Goal: Browse casually

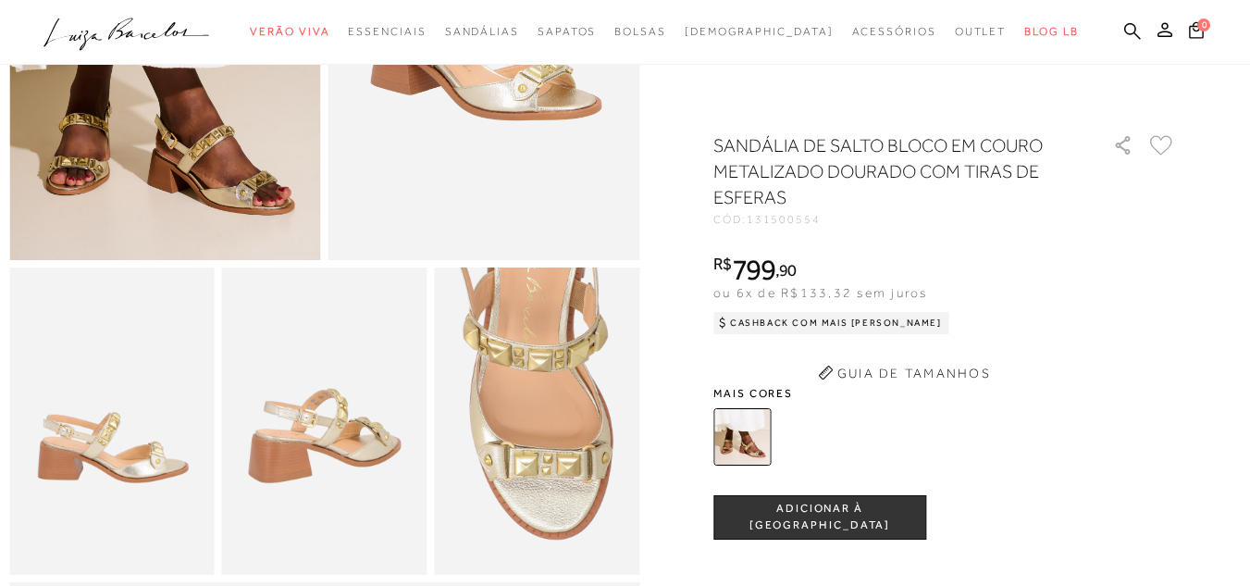
scroll to position [370, 0]
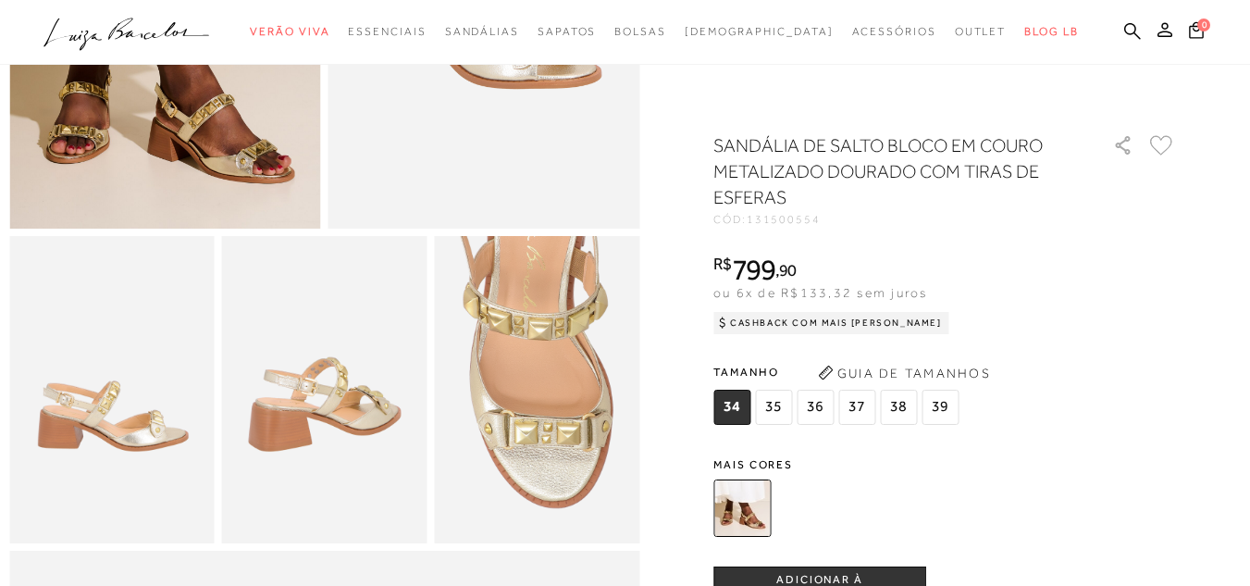
click at [741, 494] on img at bounding box center [741, 507] width 57 height 57
click at [738, 509] on img at bounding box center [741, 507] width 57 height 57
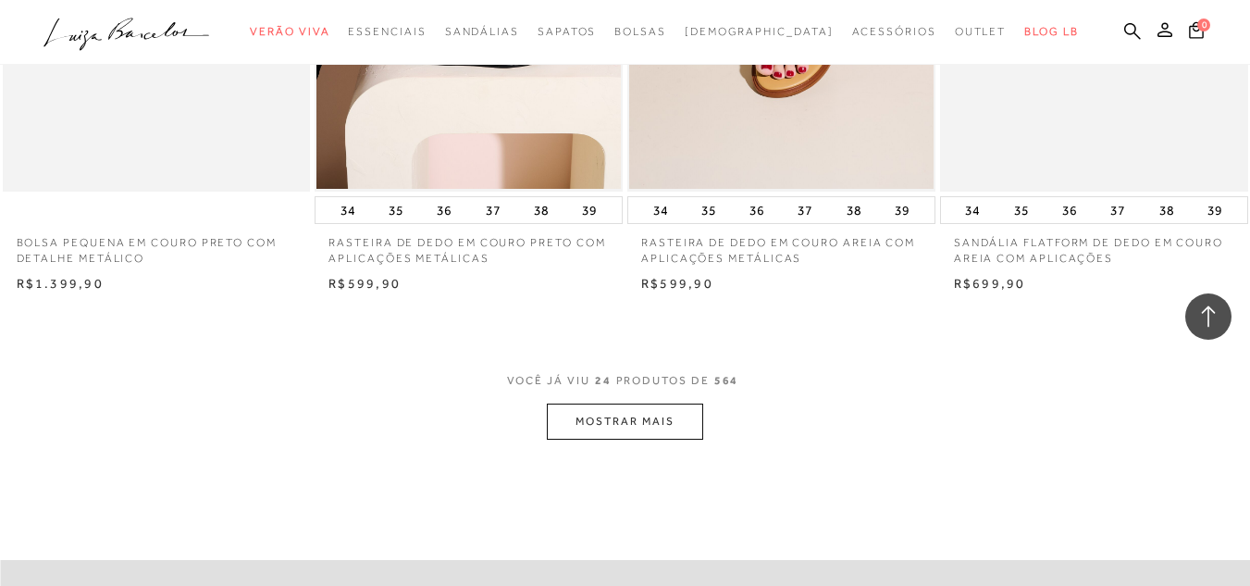
scroll to position [6990, 0]
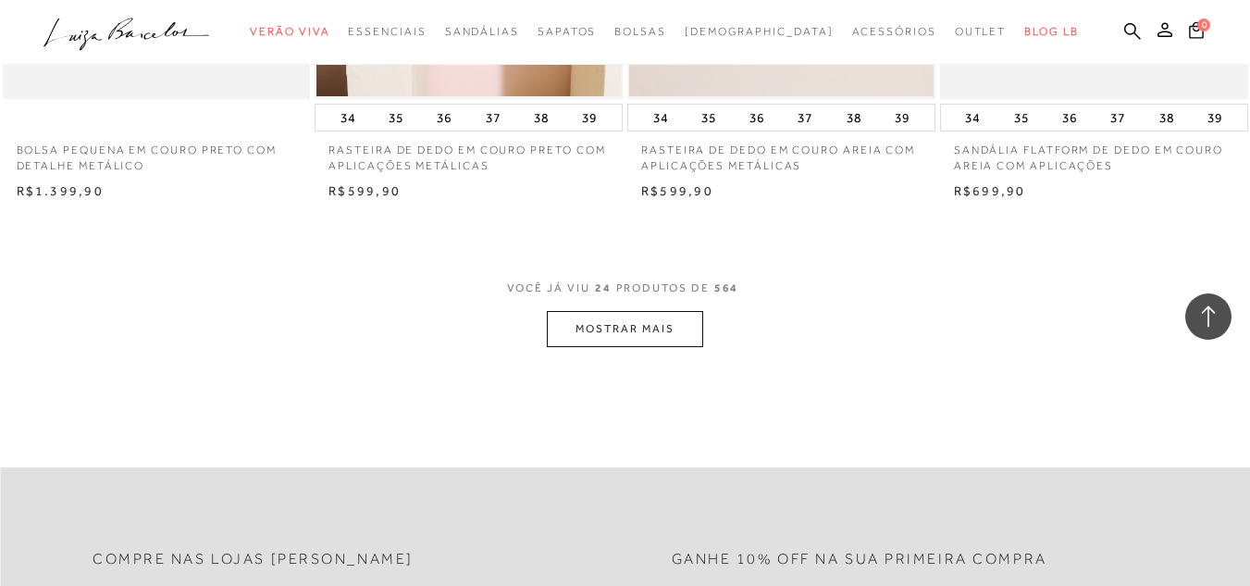
click at [625, 316] on button "MOSTRAR MAIS" at bounding box center [624, 329] width 155 height 36
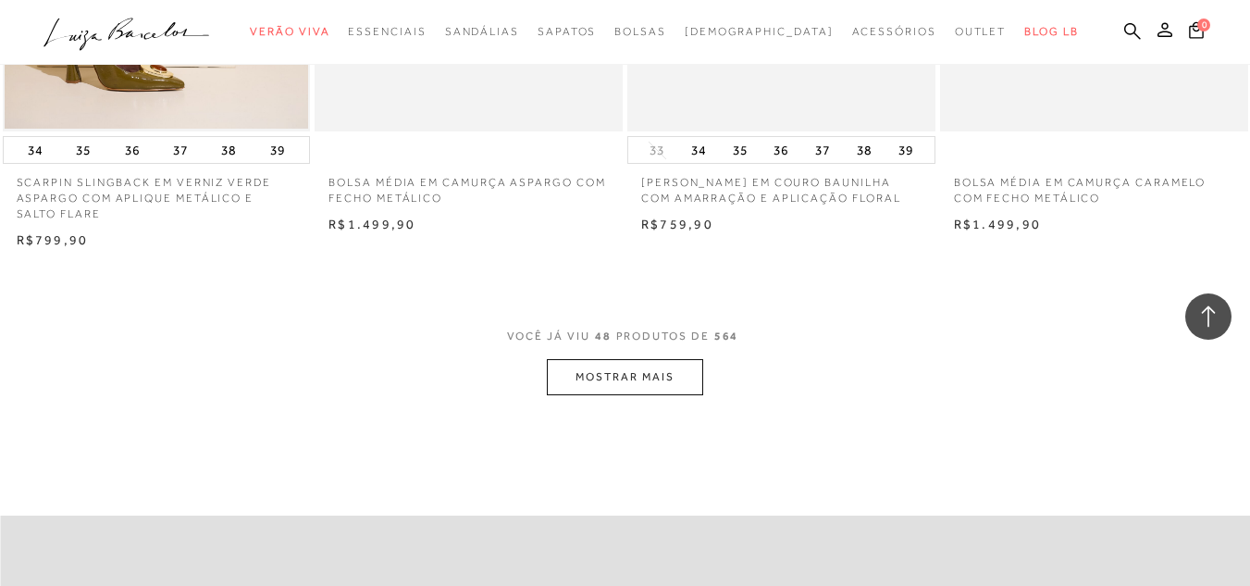
scroll to position [10506, 0]
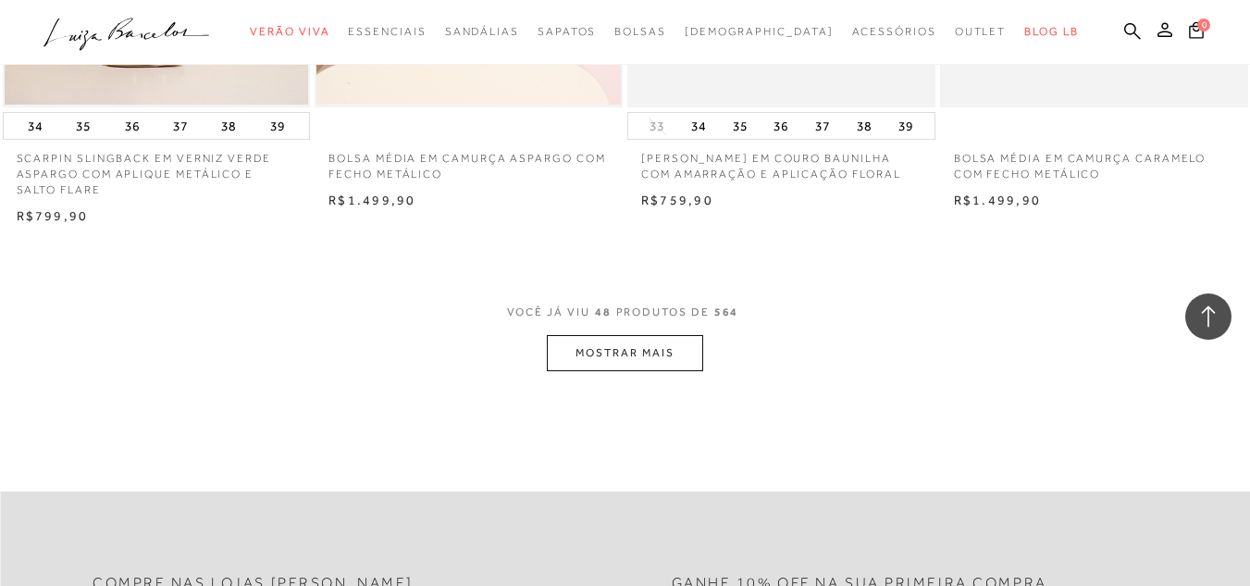
click at [603, 338] on button "MOSTRAR MAIS" at bounding box center [624, 353] width 155 height 36
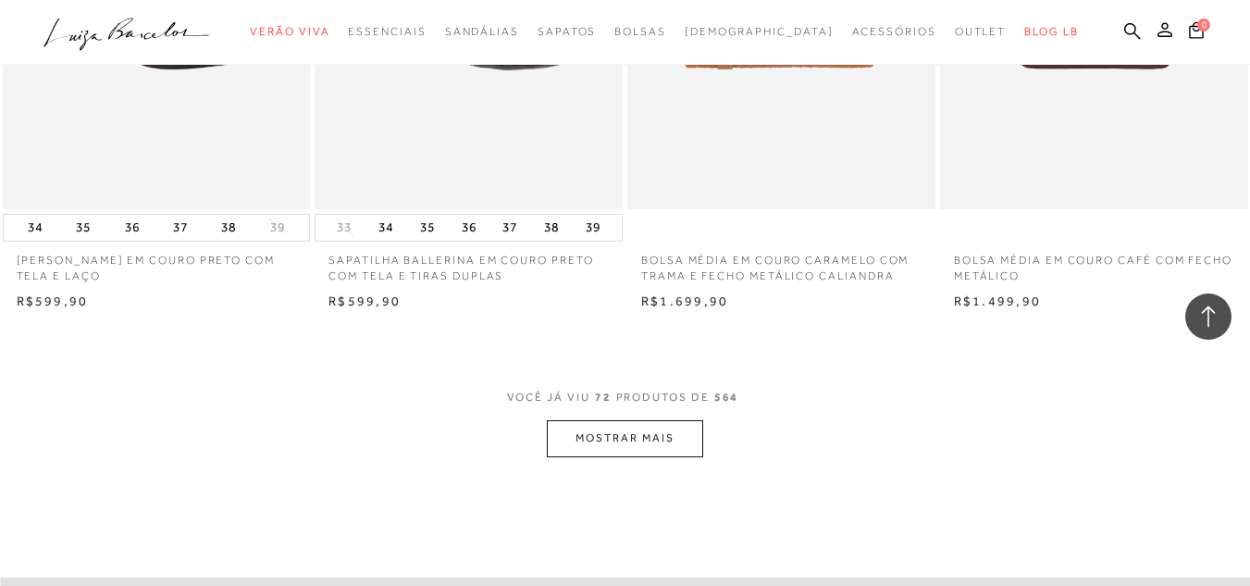
scroll to position [14115, 0]
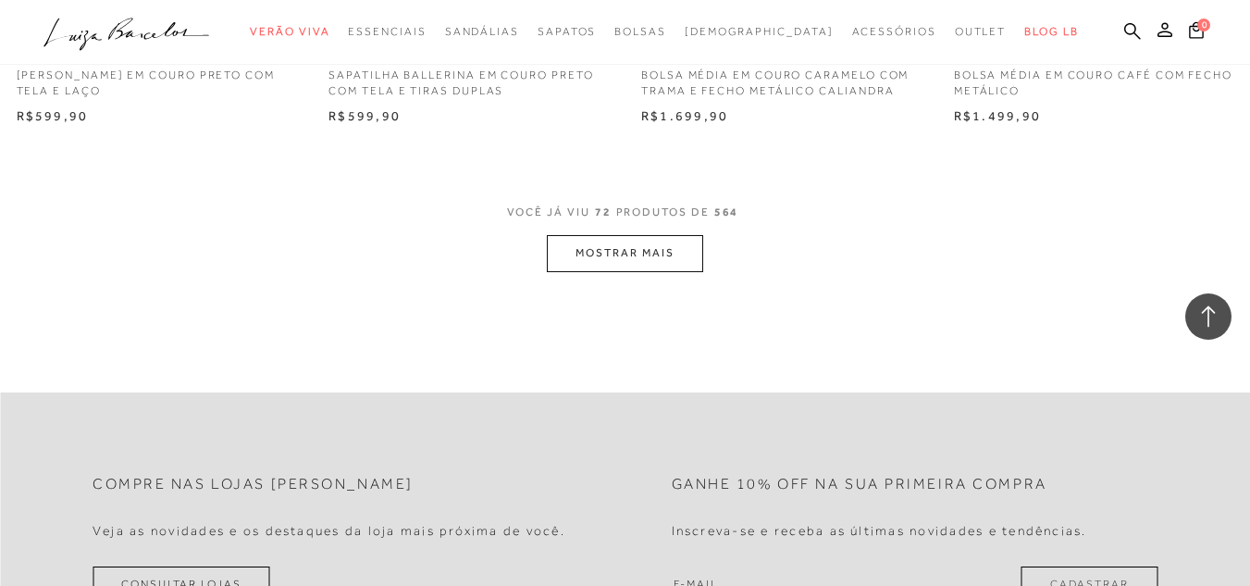
click at [617, 242] on button "MOSTRAR MAIS" at bounding box center [624, 253] width 155 height 36
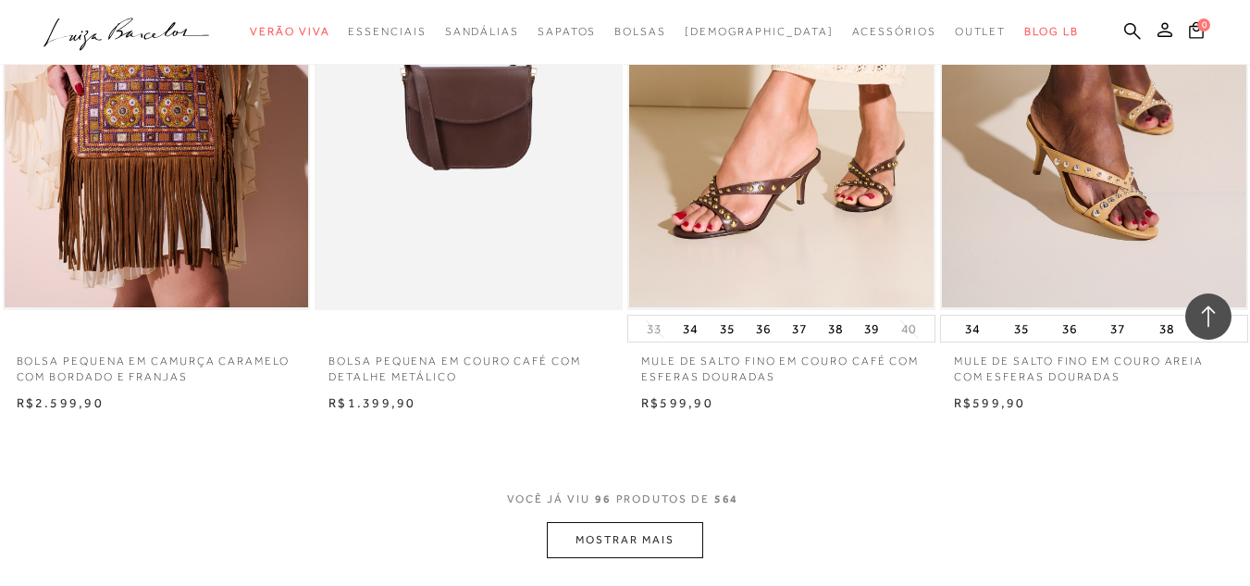
scroll to position [17538, 0]
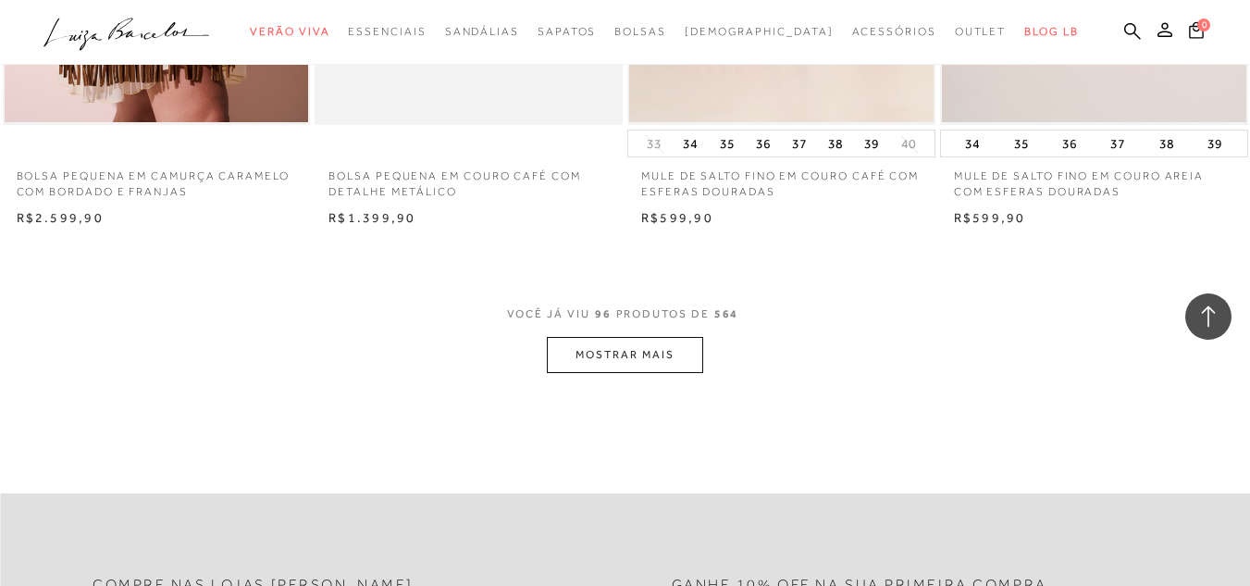
click at [623, 351] on button "MOSTRAR MAIS" at bounding box center [624, 355] width 155 height 36
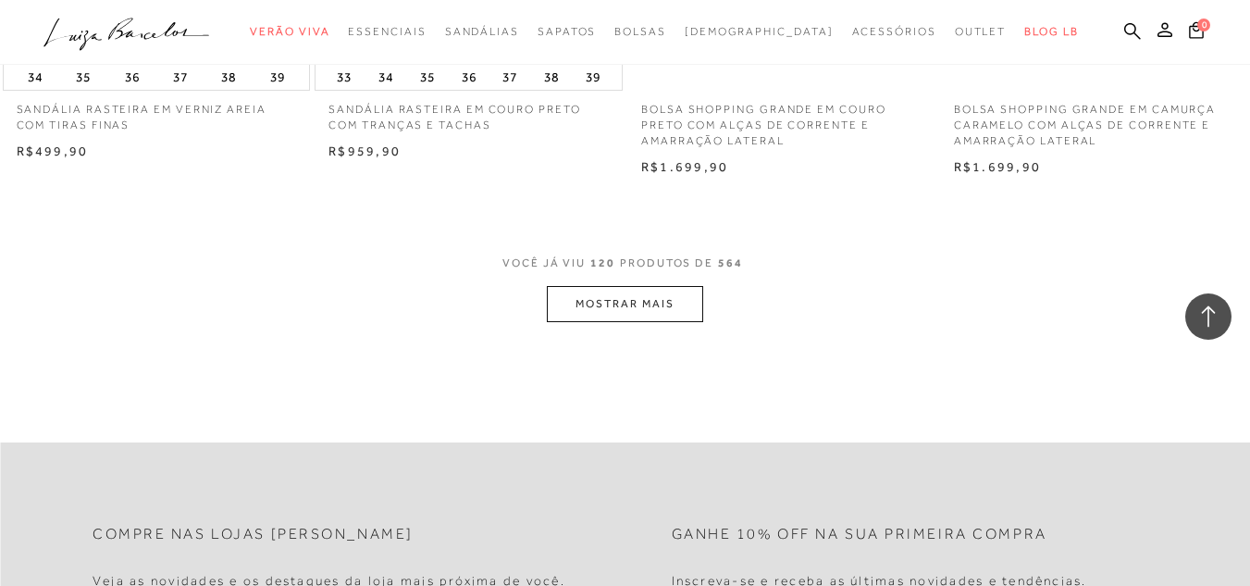
scroll to position [21147, 0]
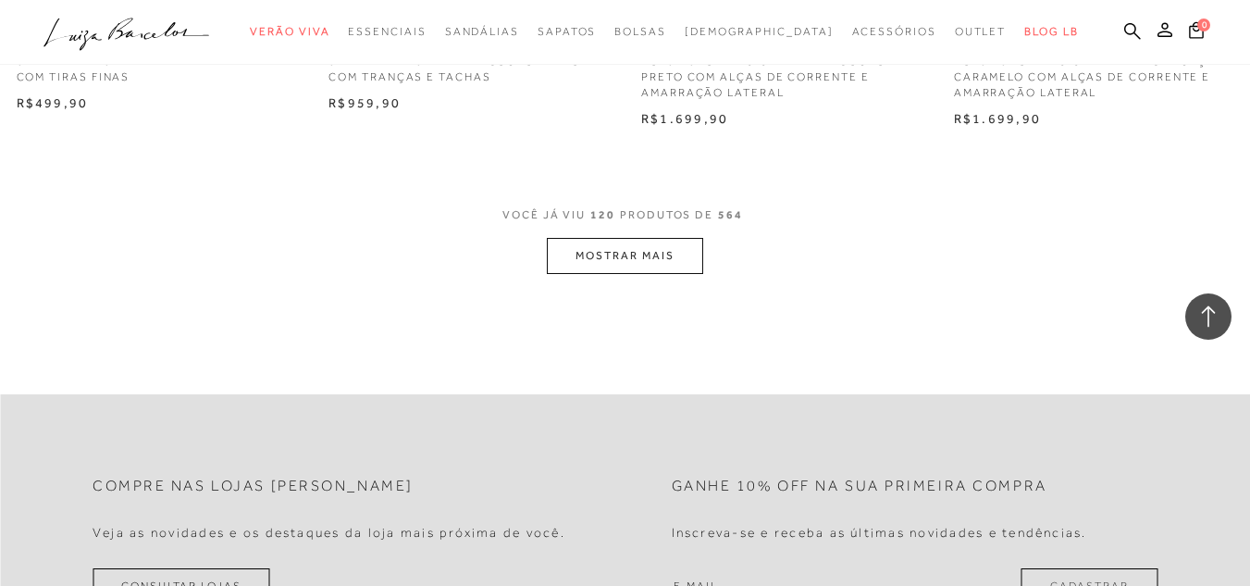
click at [630, 250] on button "MOSTRAR MAIS" at bounding box center [624, 256] width 155 height 36
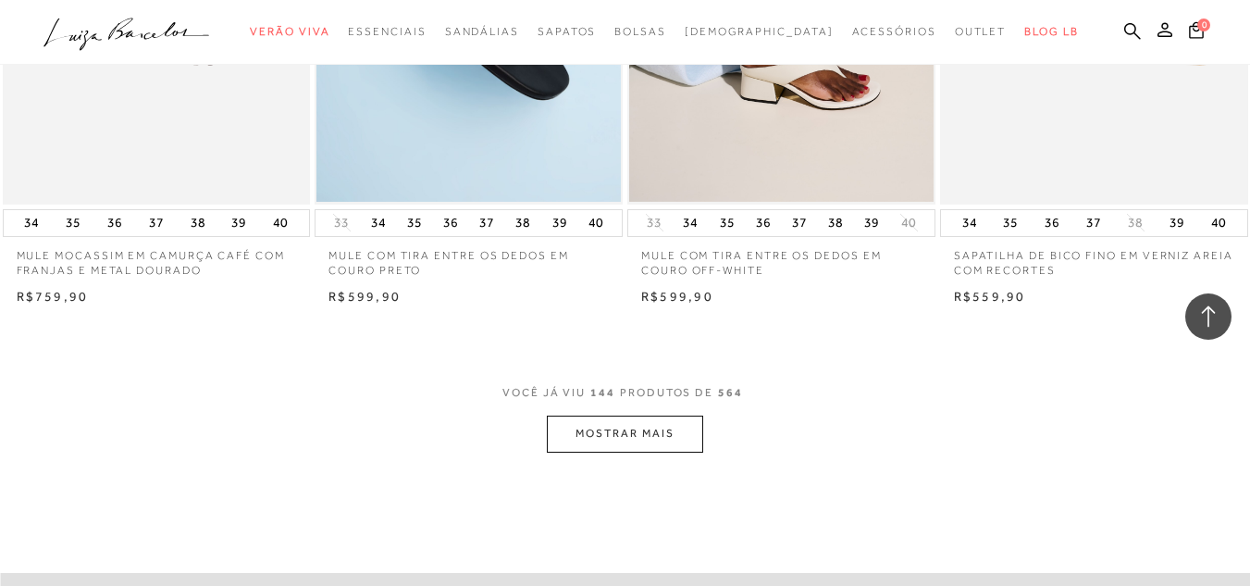
scroll to position [24663, 0]
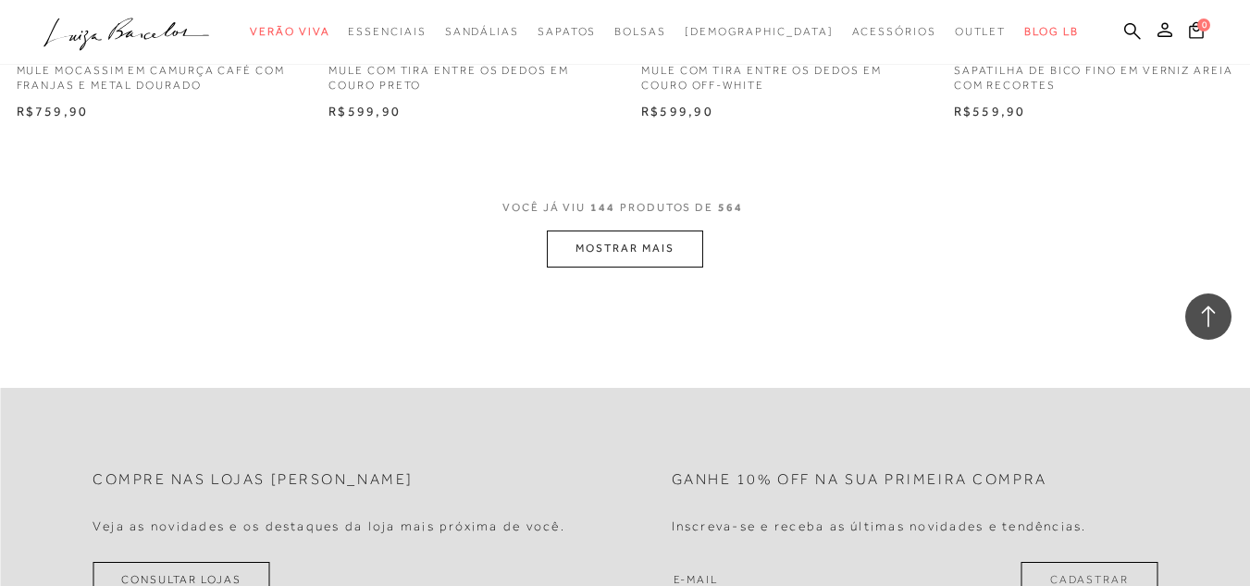
click at [631, 248] on button "MOSTRAR MAIS" at bounding box center [624, 248] width 155 height 36
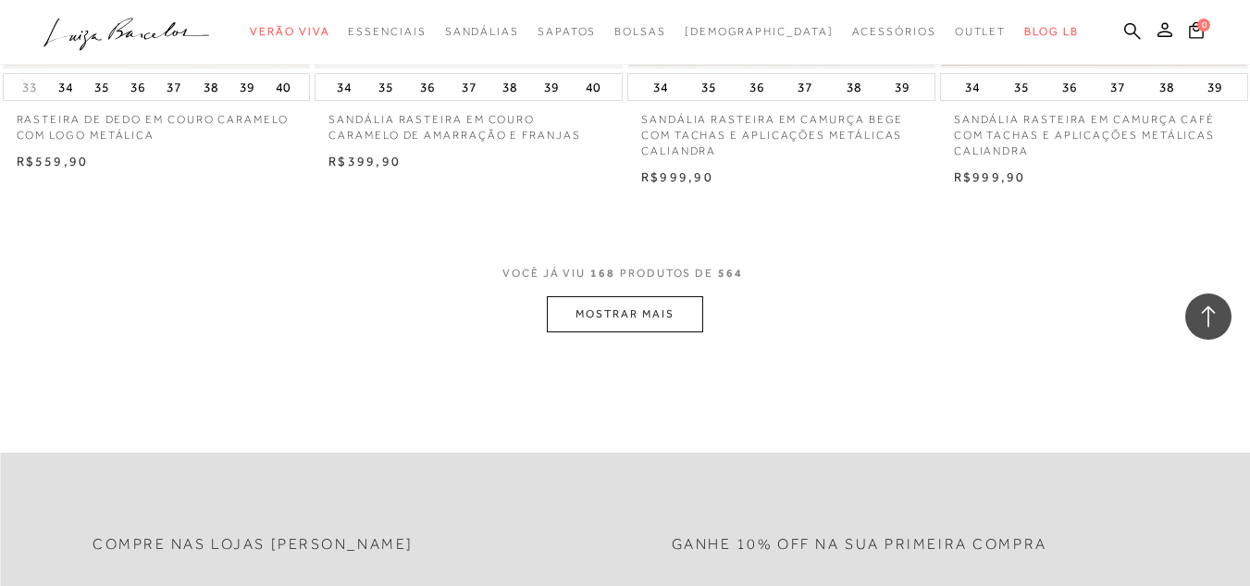
scroll to position [28014, 0]
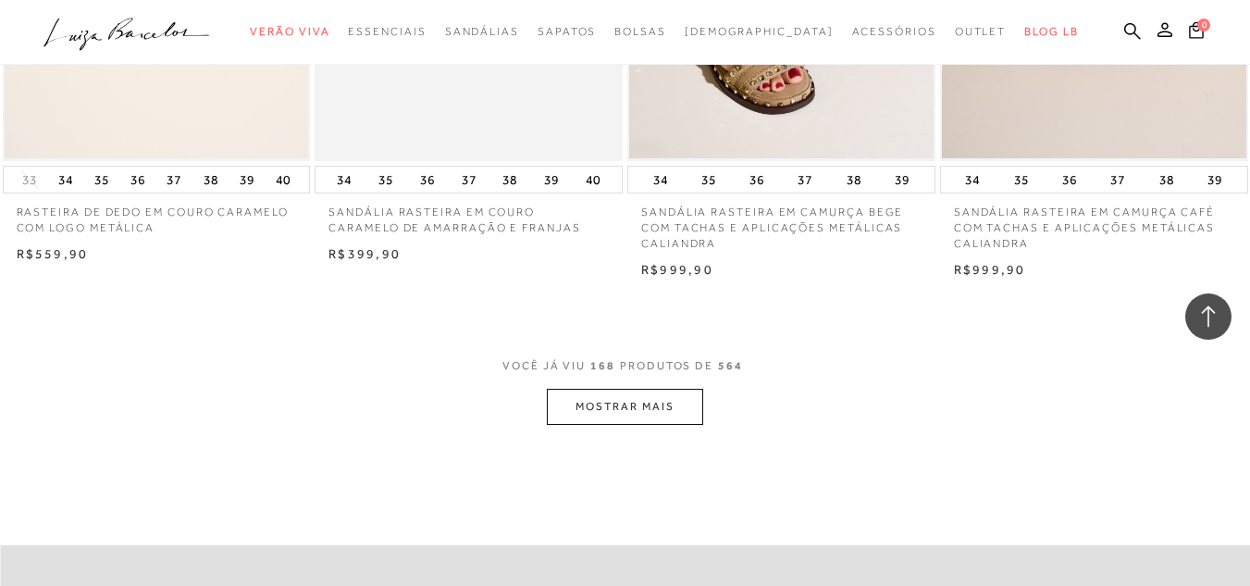
click at [663, 406] on button "MOSTRAR MAIS" at bounding box center [624, 407] width 155 height 36
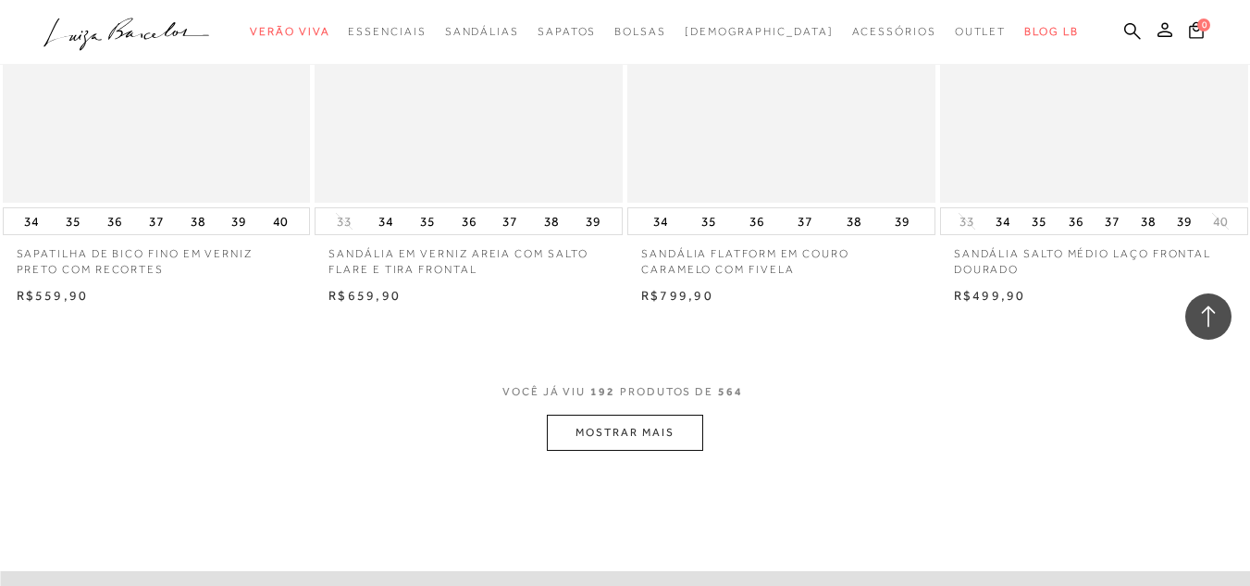
scroll to position [31530, 0]
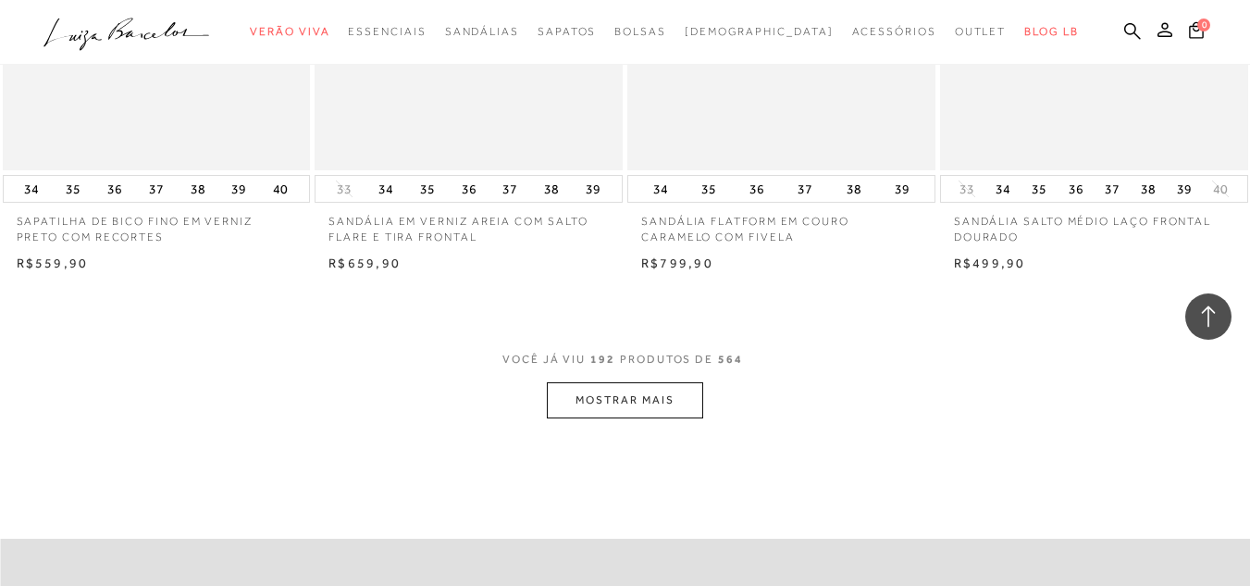
click at [618, 382] on button "MOSTRAR MAIS" at bounding box center [624, 400] width 155 height 36
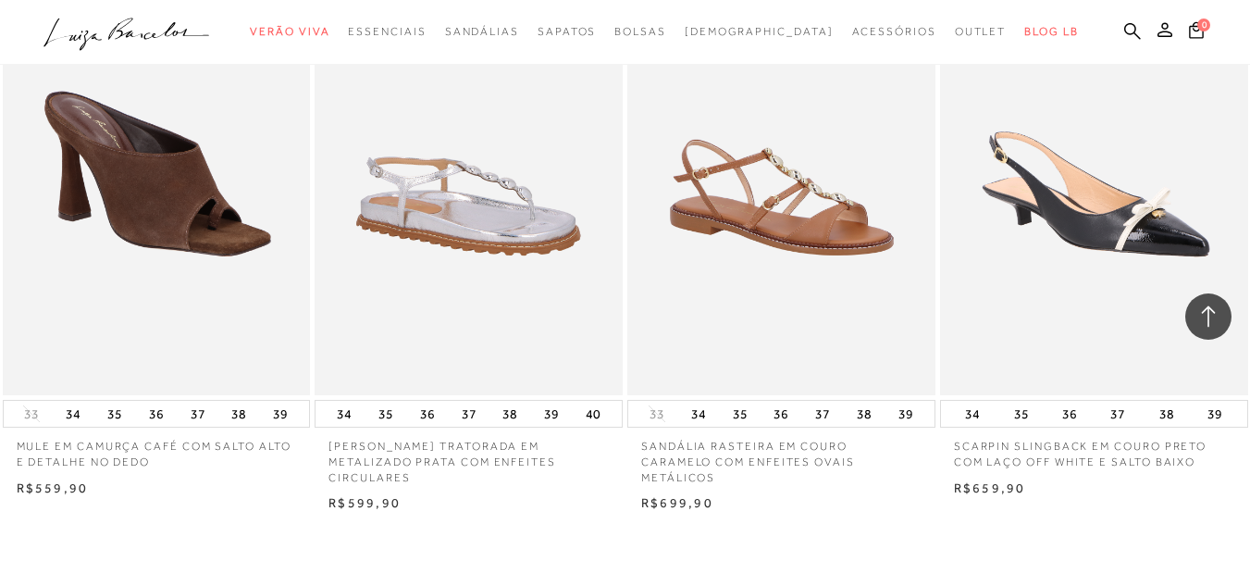
scroll to position [35139, 0]
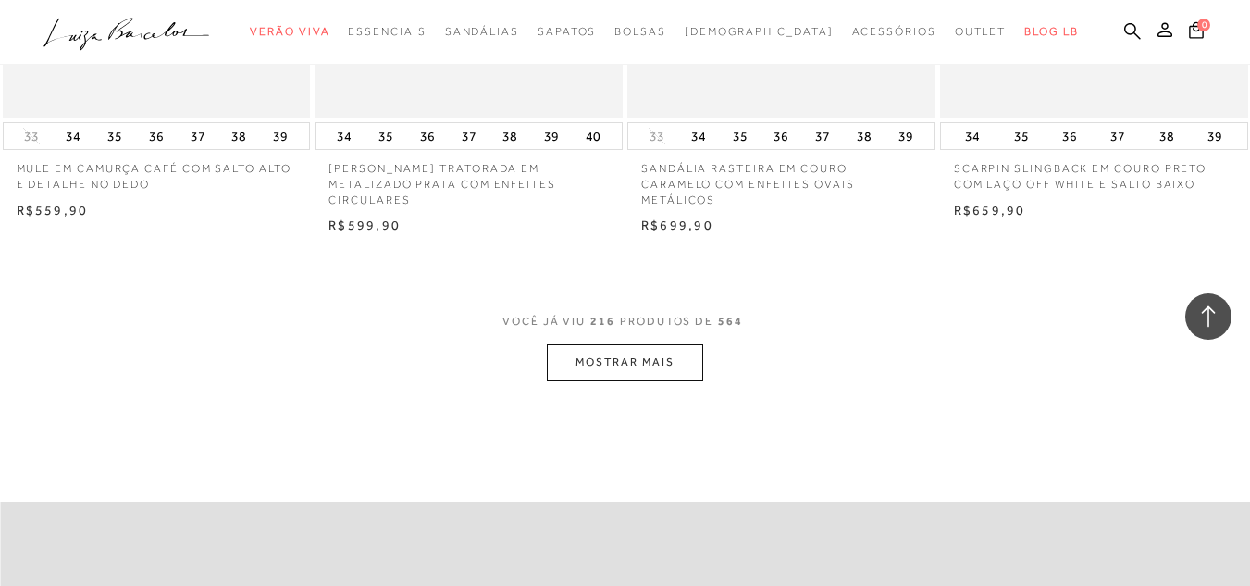
click at [622, 344] on button "MOSTRAR MAIS" at bounding box center [624, 362] width 155 height 36
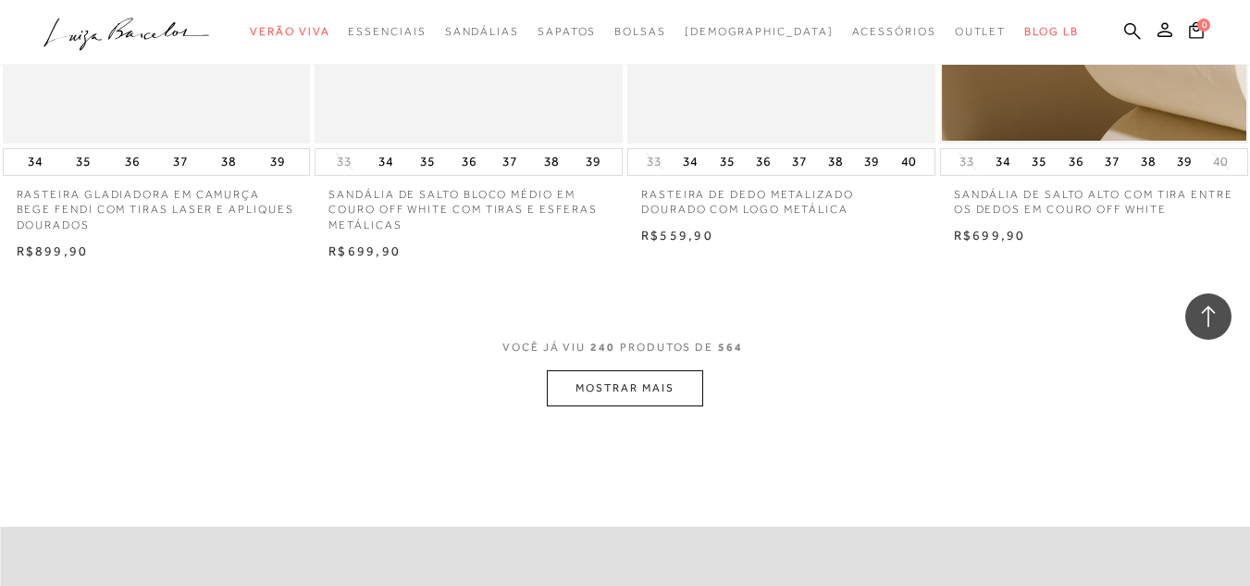
scroll to position [38655, 0]
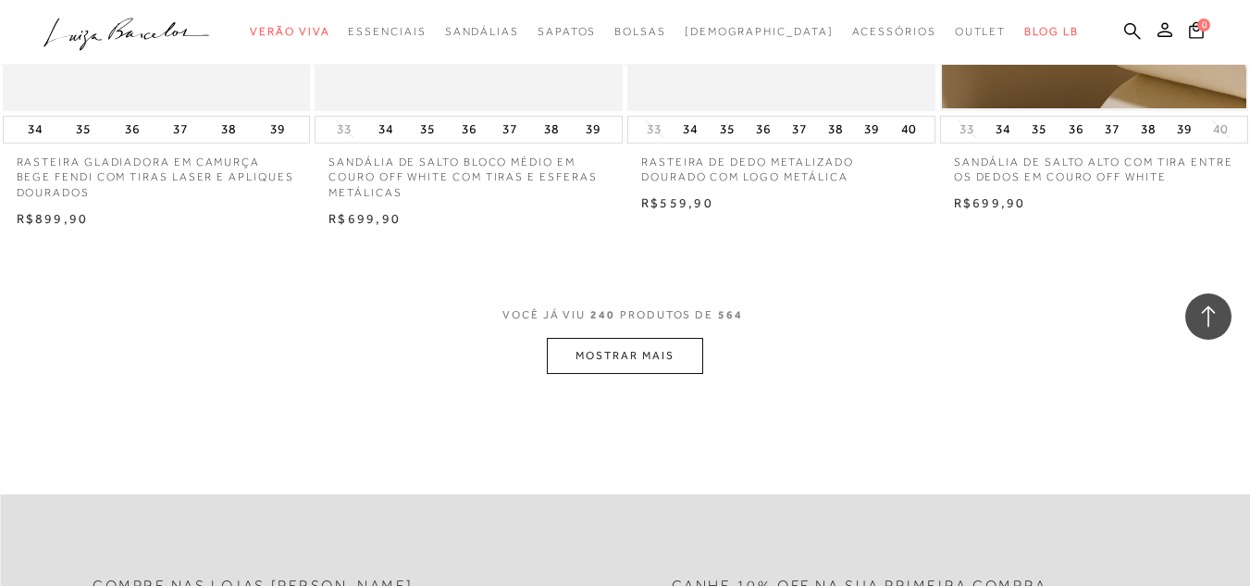
click at [638, 351] on button "MOSTRAR MAIS" at bounding box center [624, 356] width 155 height 36
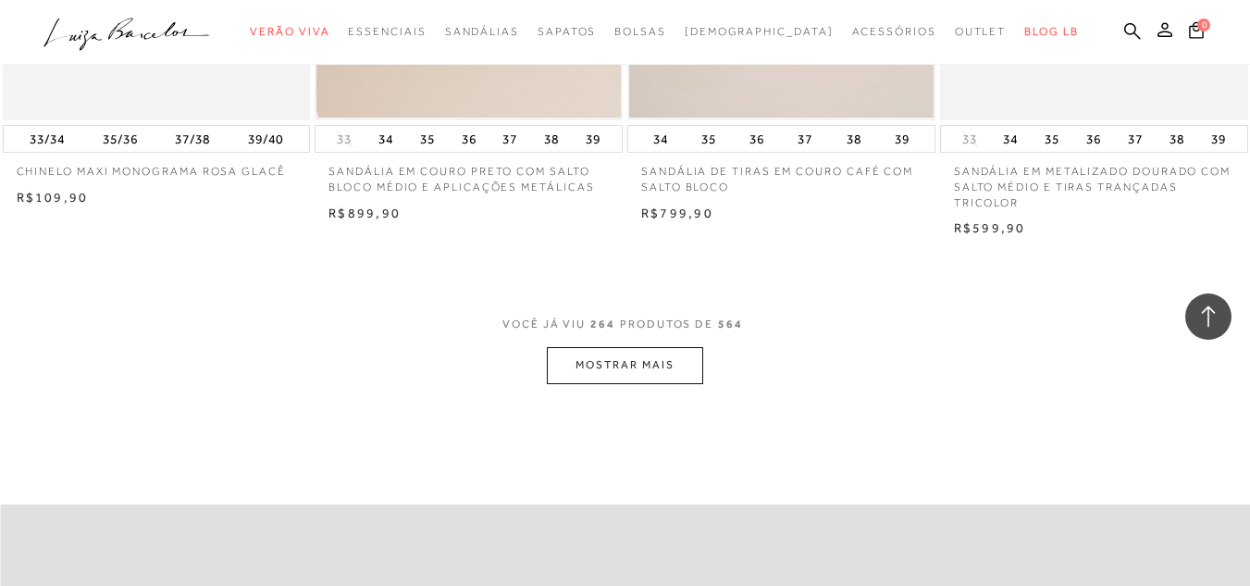
scroll to position [42264, 0]
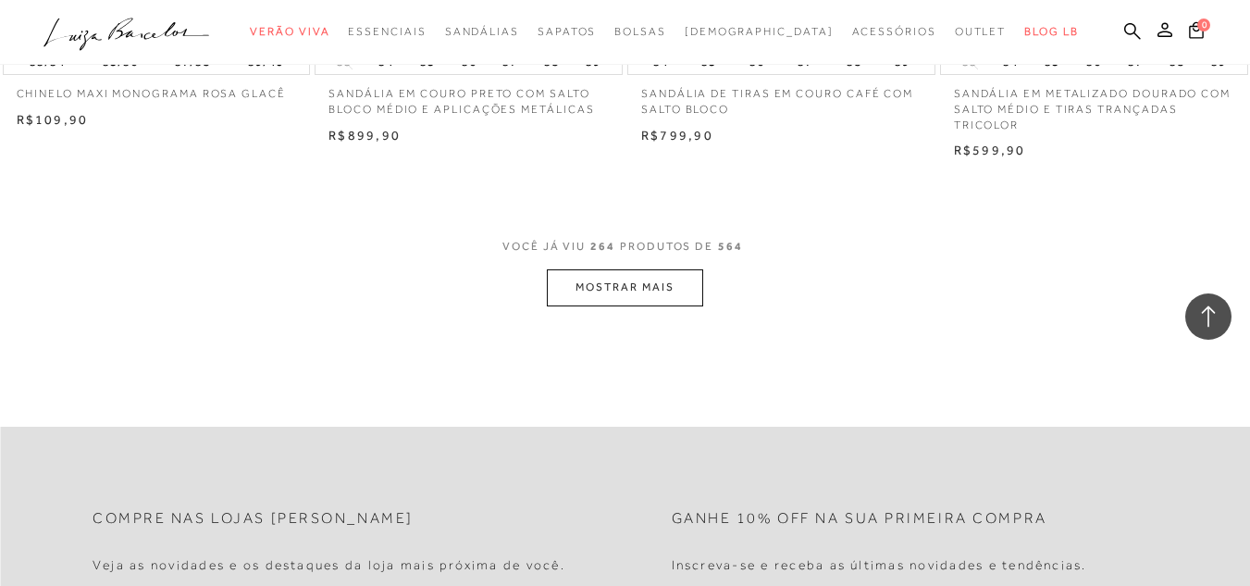
click at [638, 269] on button "MOSTRAR MAIS" at bounding box center [624, 287] width 155 height 36
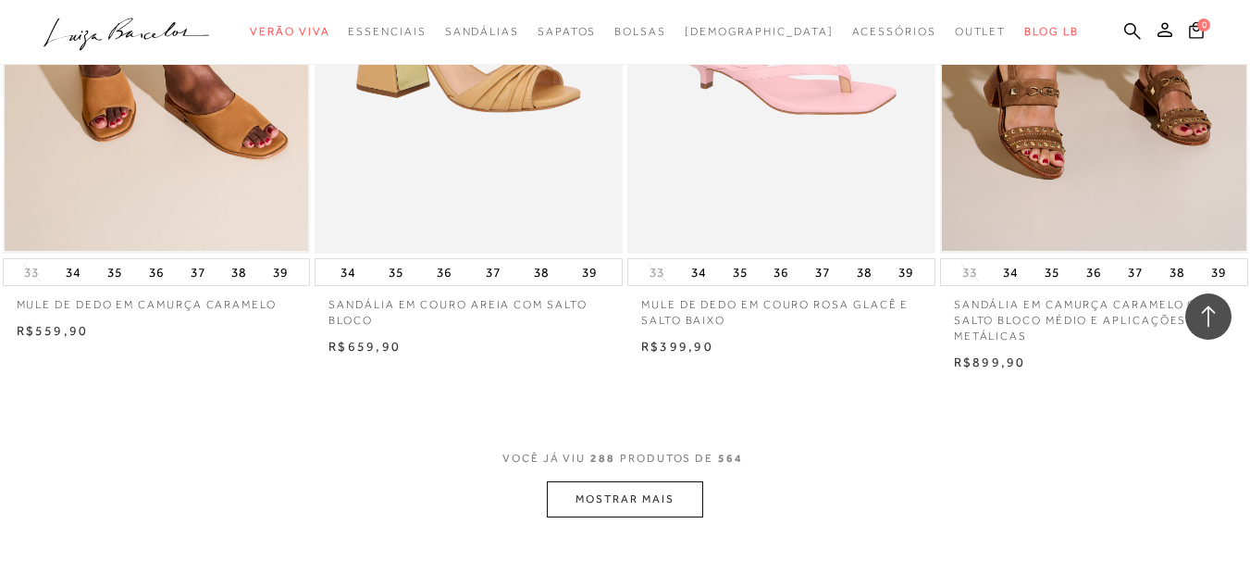
scroll to position [45595, 0]
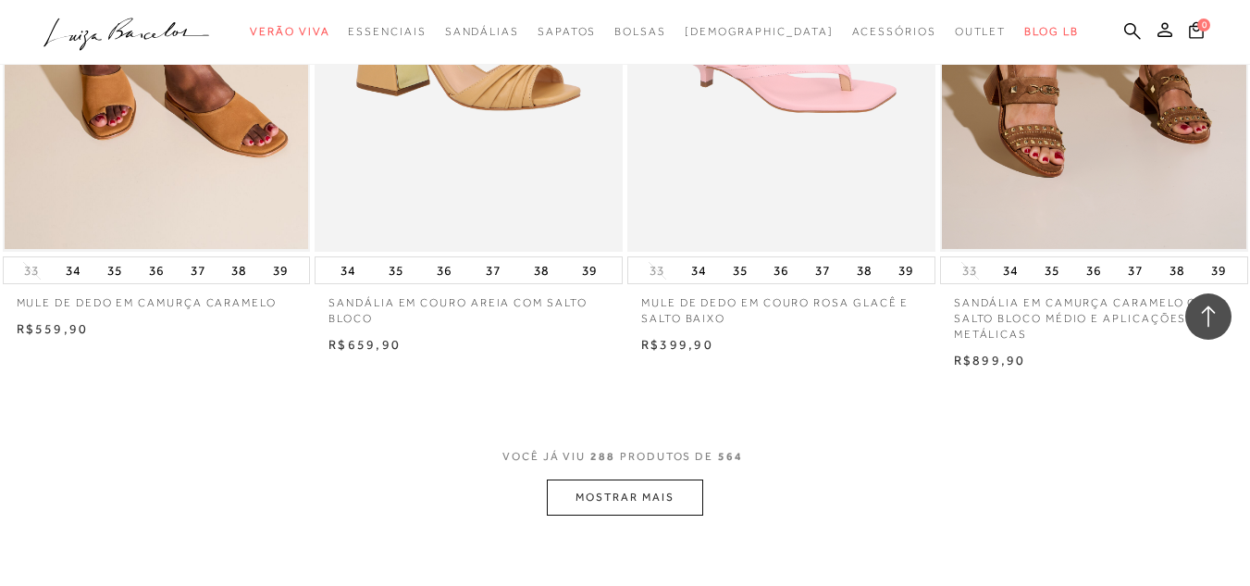
click at [613, 480] on button "MOSTRAR MAIS" at bounding box center [624, 497] width 155 height 36
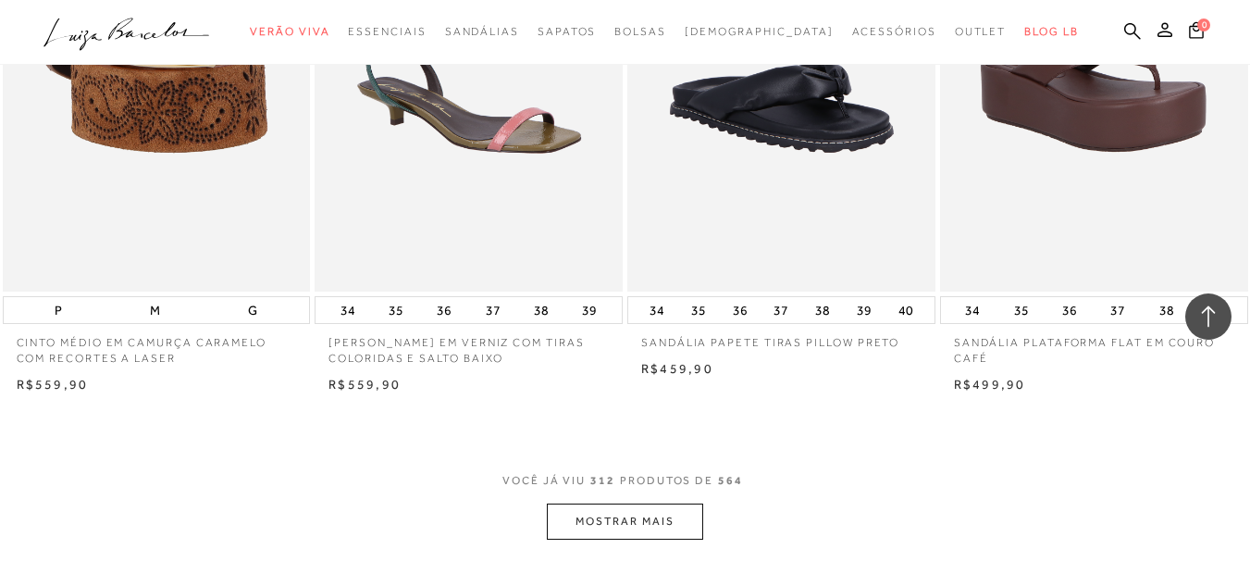
scroll to position [49296, 0]
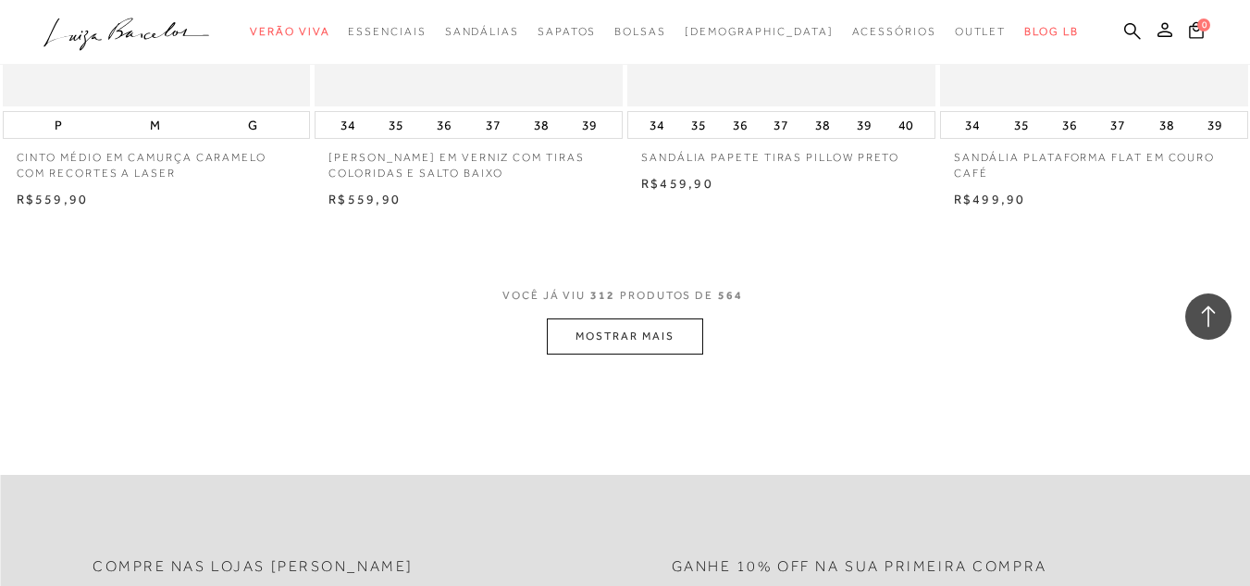
click at [661, 347] on button "MOSTRAR MAIS" at bounding box center [624, 336] width 155 height 36
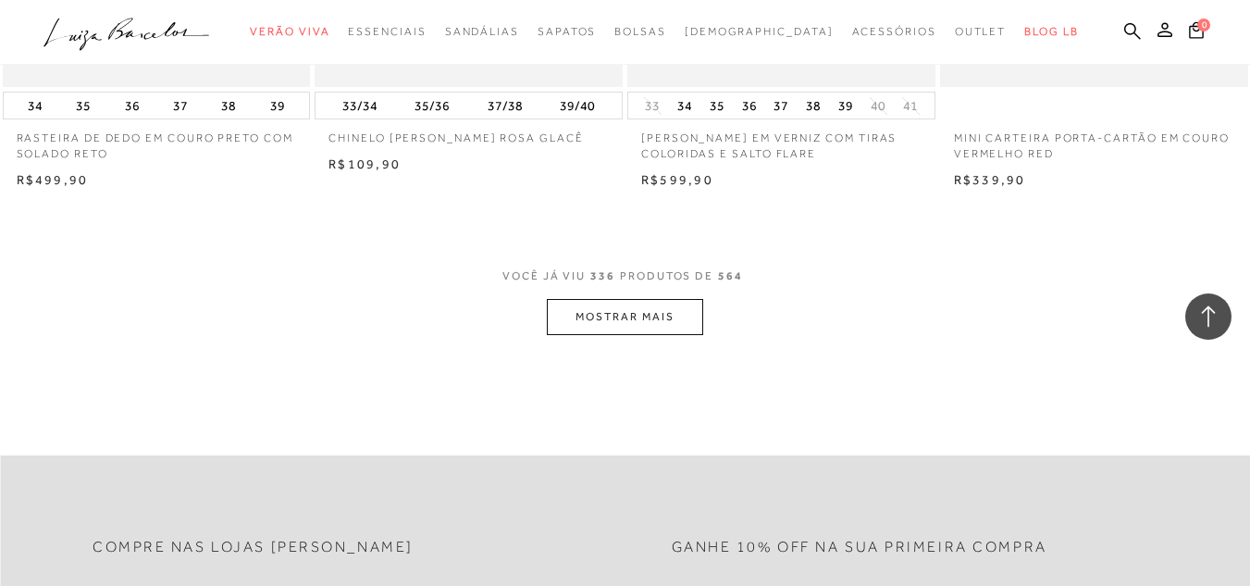
scroll to position [52904, 0]
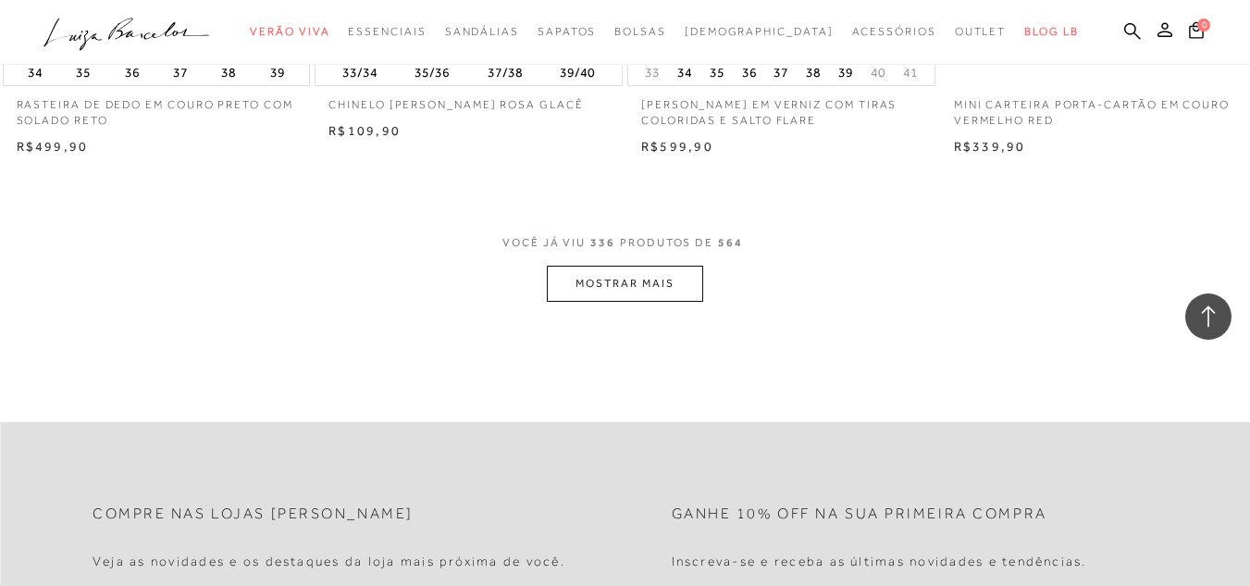
click at [636, 274] on button "MOSTRAR MAIS" at bounding box center [624, 284] width 155 height 36
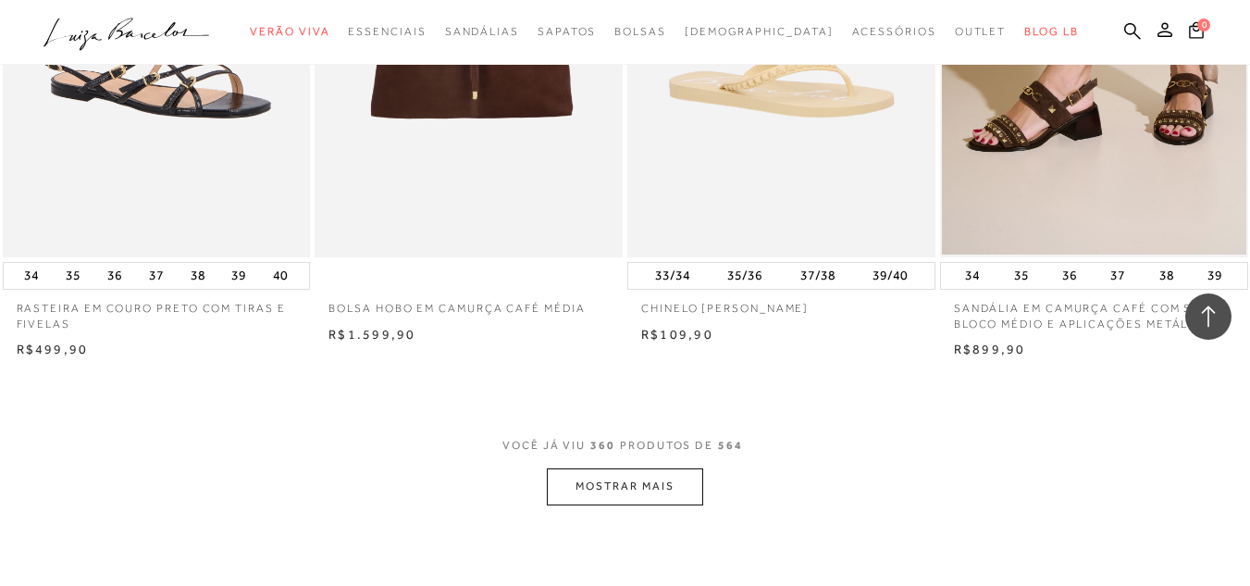
scroll to position [56268, 0]
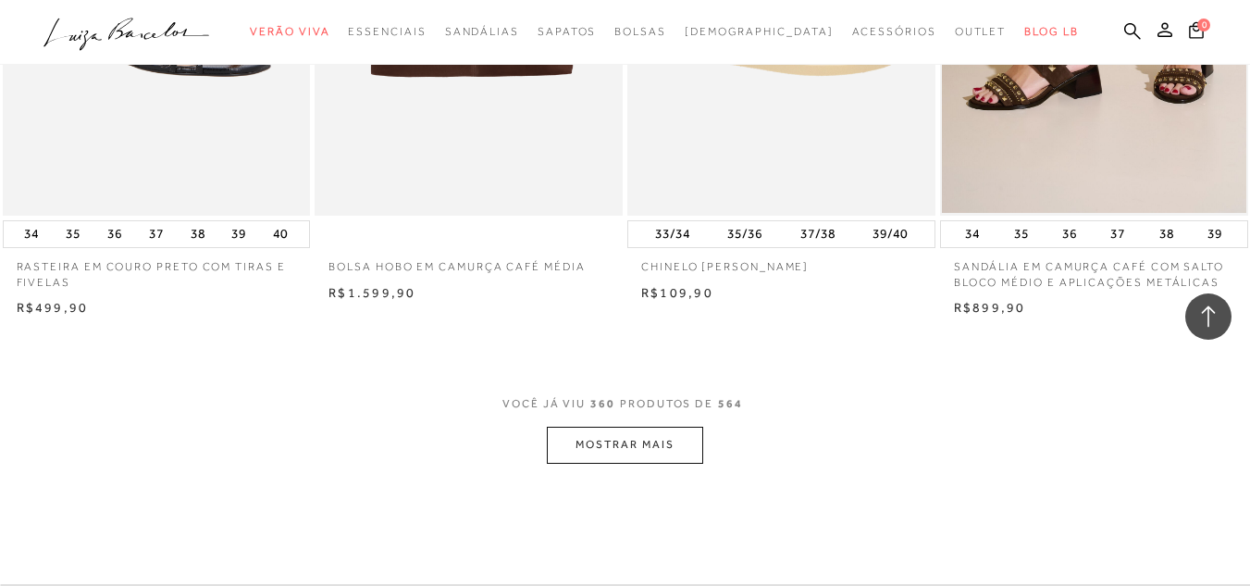
click at [608, 428] on button "MOSTRAR MAIS" at bounding box center [624, 445] width 155 height 36
